Goal: Communication & Community: Share content

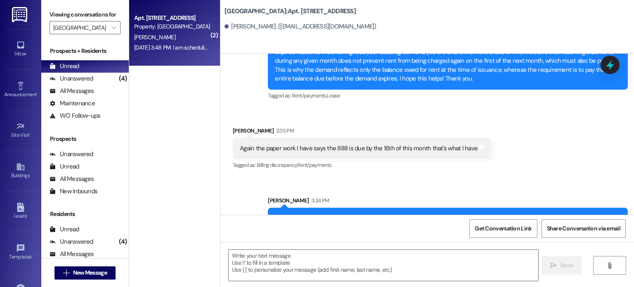
scroll to position [25764, 0]
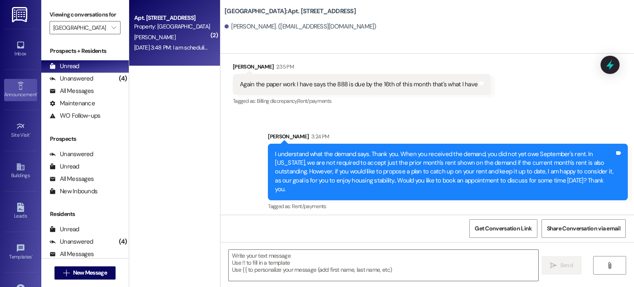
click at [17, 91] on div "Announcement •" at bounding box center [20, 94] width 41 height 8
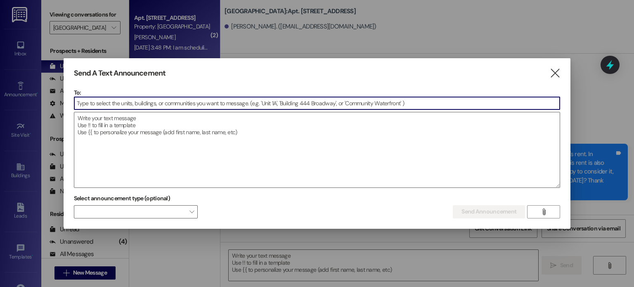
click at [95, 109] on input at bounding box center [317, 103] width 486 height 12
click at [104, 123] on textarea at bounding box center [317, 149] width 486 height 75
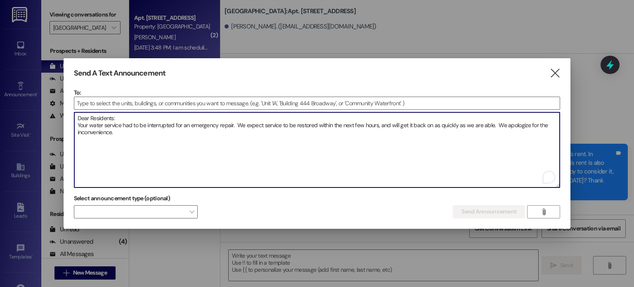
click at [77, 126] on textarea "Dear Residents: Your water service had to be interrupted for an emergency repai…" at bounding box center [317, 149] width 486 height 75
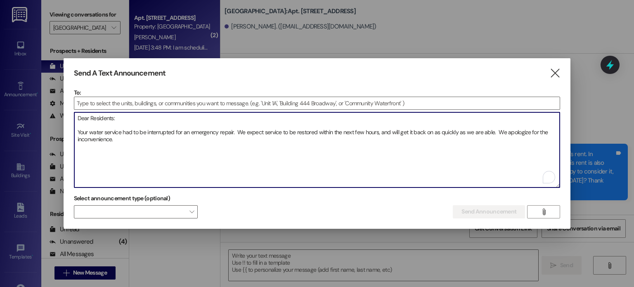
click at [122, 139] on textarea "Dear Residents: Your water service had to be interrupted for an emergency repai…" at bounding box center [317, 149] width 486 height 75
type textarea "Dear Residents: Your water service had to be interrupted for an emergency repai…"
click at [232, 103] on input at bounding box center [317, 103] width 486 height 12
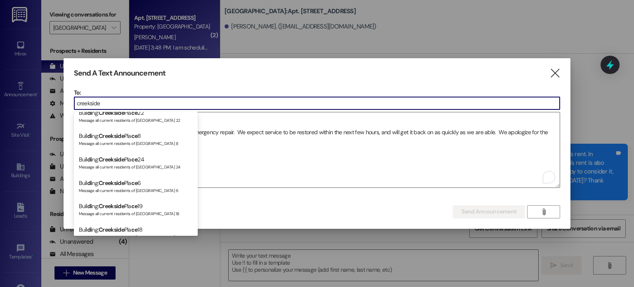
scroll to position [289, 0]
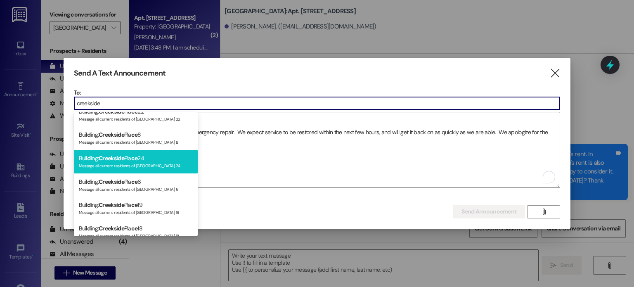
type input "creekside"
click at [149, 156] on div "Buil di ng: Creekside Pla [DATE] Message all current residents of [GEOGRAPHIC_D…" at bounding box center [136, 162] width 124 height 24
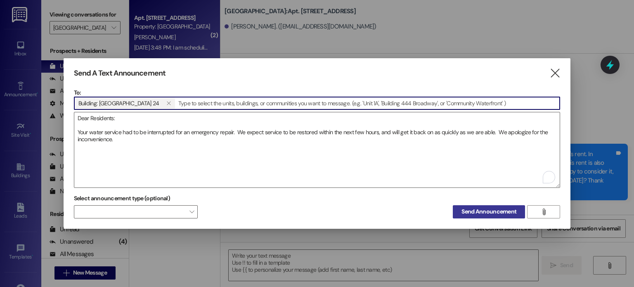
click at [492, 209] on span "Send Announcement" at bounding box center [489, 211] width 55 height 9
